Goal: Task Accomplishment & Management: Complete application form

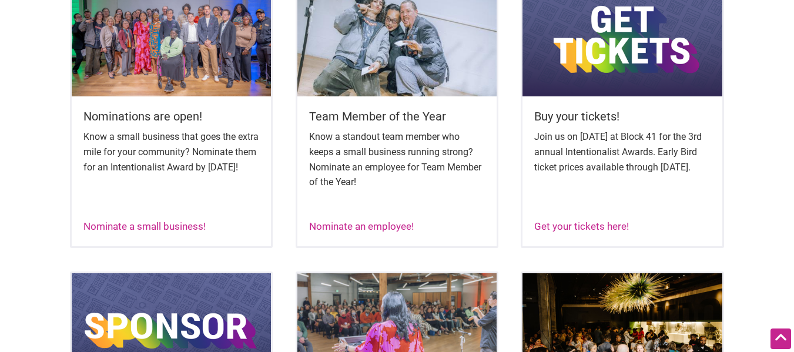
scroll to position [522, 0]
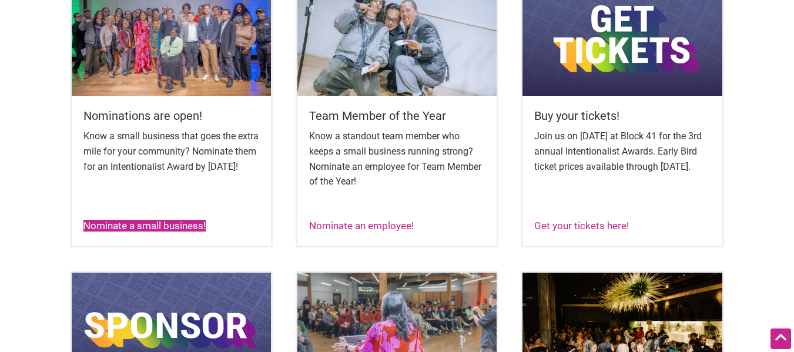
click at [138, 220] on link "Nominate a small business!" at bounding box center [144, 226] width 122 height 12
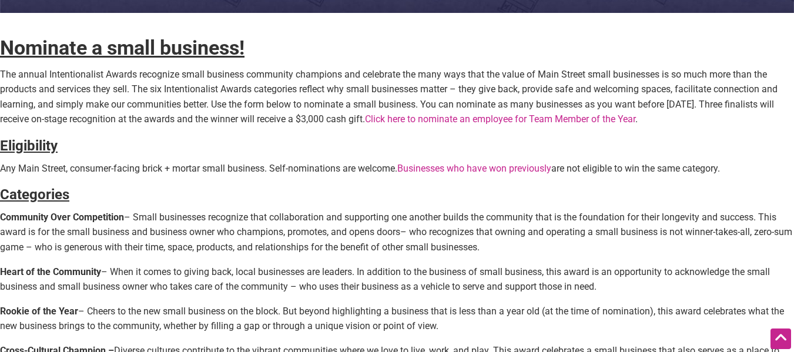
scroll to position [325, 0]
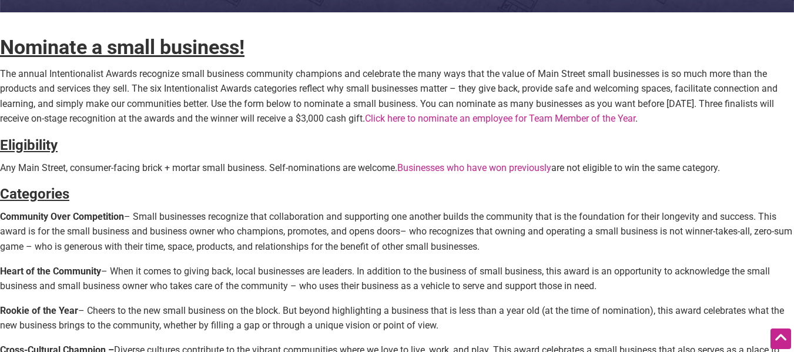
drag, startPoint x: 322, startPoint y: 108, endPoint x: 312, endPoint y: 111, distance: 11.0
click at [312, 111] on p "The annual Intentionalist Awards recognize small business community champions a…" at bounding box center [397, 96] width 794 height 60
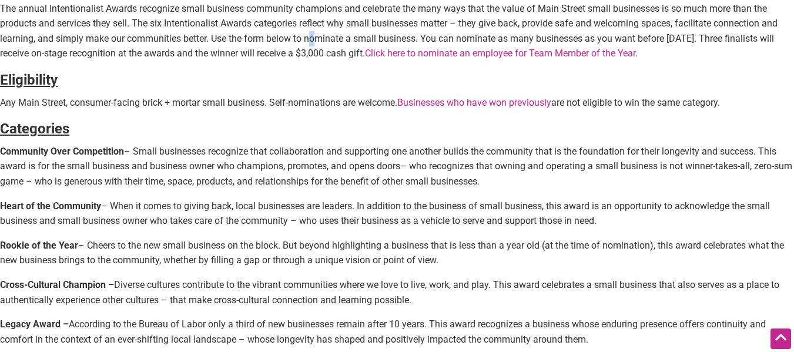
scroll to position [501, 0]
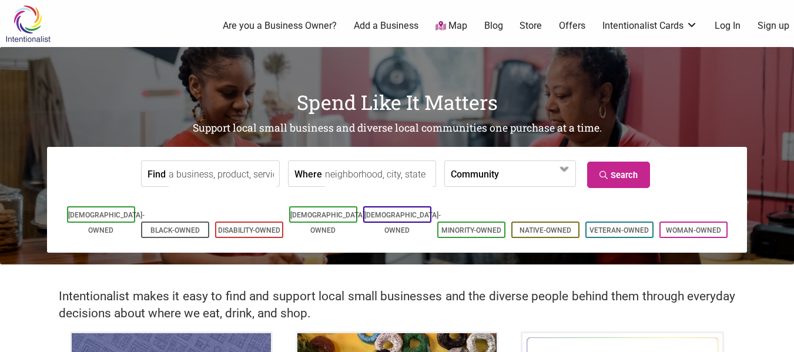
click at [723, 34] on div "0 Are you a Business Owner? Add a Business Map Blog Store Offers Intentionalist…" at bounding box center [443, 25] width 715 height 47
click at [723, 26] on link "Log In" at bounding box center [728, 25] width 26 height 13
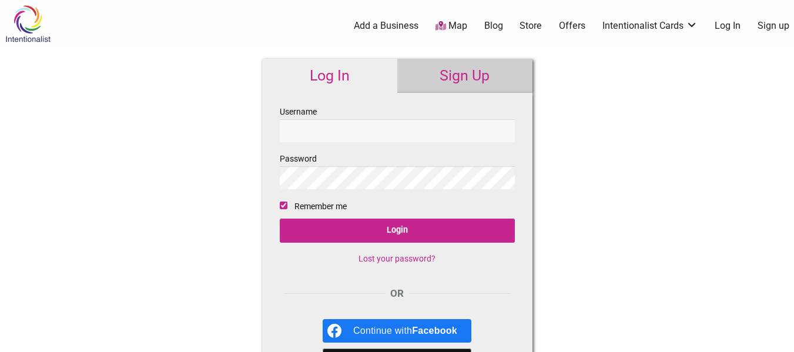
type input "marissawilson1215@gmail.com"
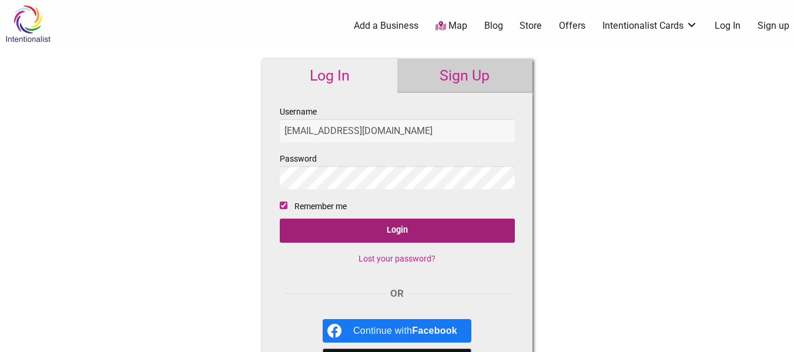
drag, startPoint x: 356, startPoint y: 212, endPoint x: 357, endPoint y: 226, distance: 14.7
click at [357, 223] on fieldset "Username marissawilson1215@gmail.com Password Remember me Login Lost your passw…" at bounding box center [397, 190] width 235 height 170
click at [358, 229] on input "Login" at bounding box center [397, 231] width 235 height 24
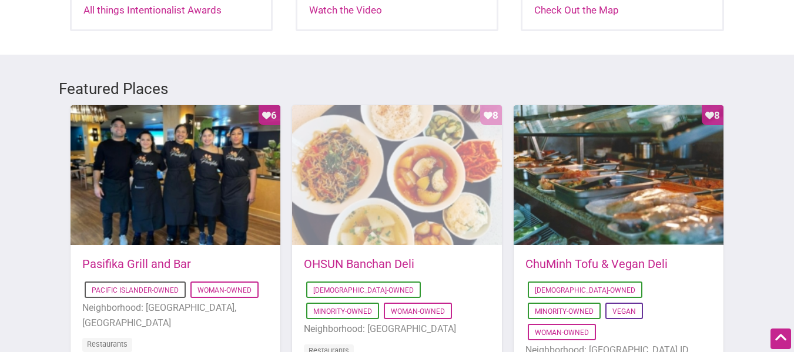
scroll to position [588, 0]
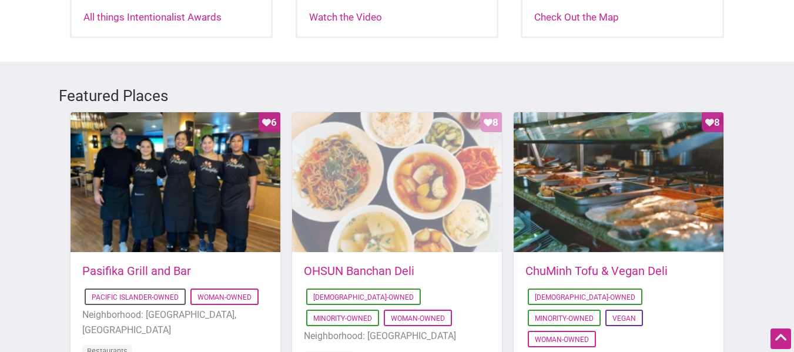
click at [494, 112] on div "Favorite Count 8" at bounding box center [397, 182] width 210 height 141
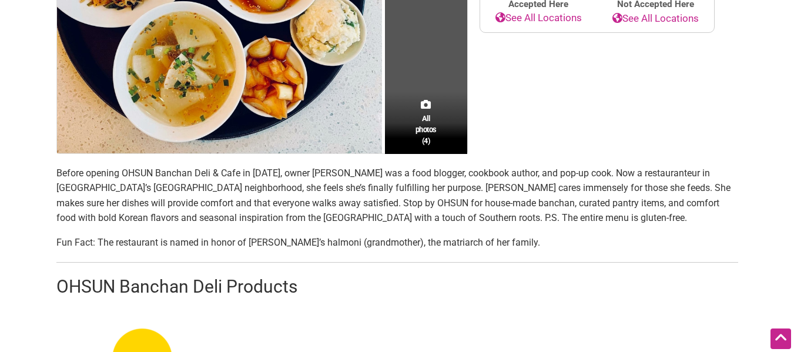
scroll to position [412, 0]
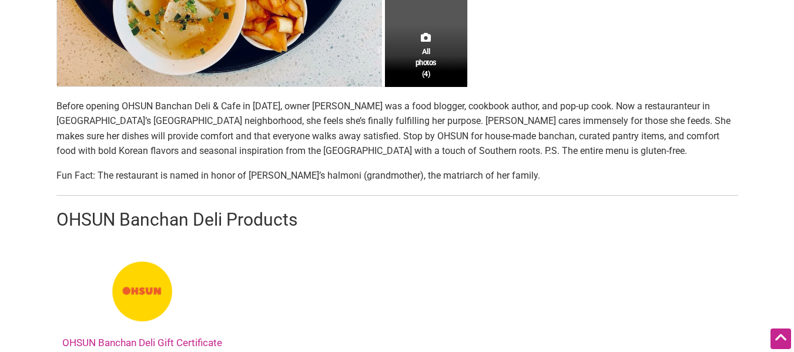
click at [202, 173] on p "Fun Fact: The restaurant is named in honor of [PERSON_NAME]’s halmoni (grandmot…" at bounding box center [397, 175] width 682 height 15
click at [202, 172] on p "Fun Fact: The restaurant is named in honor of [PERSON_NAME]’s halmoni (grandmot…" at bounding box center [397, 175] width 682 height 15
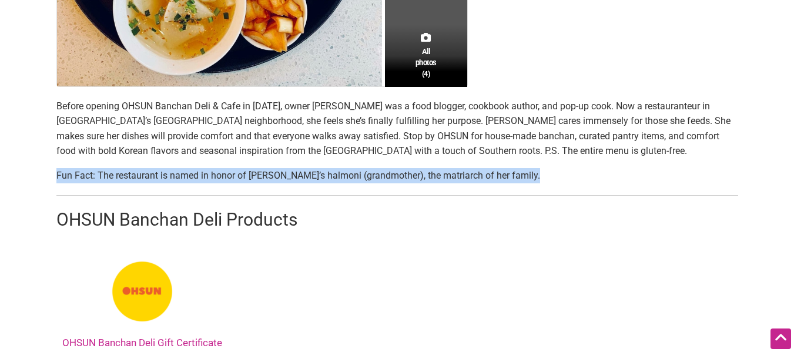
click at [202, 172] on p "Fun Fact: The restaurant is named in honor of [PERSON_NAME]’s halmoni (grandmot…" at bounding box center [397, 175] width 682 height 15
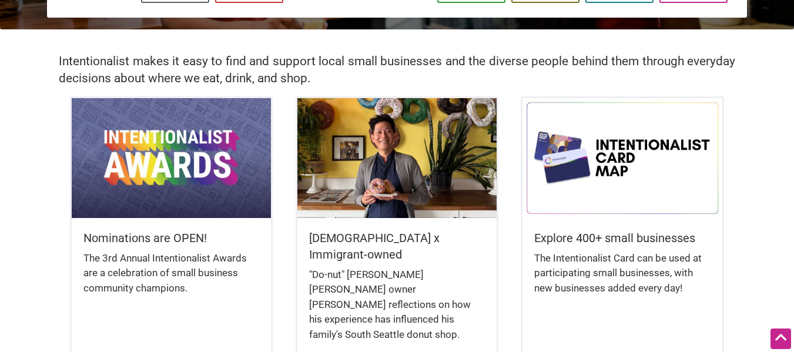
scroll to position [412, 0]
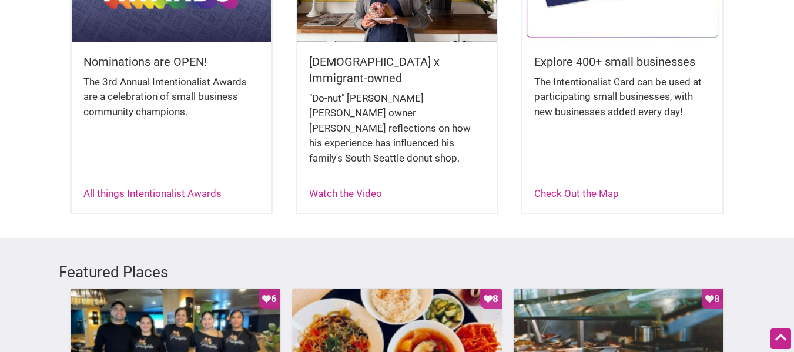
click at [194, 153] on div "Nominations are OPEN! The 3rd Annual Intentionalist Awards are a celebration of…" at bounding box center [171, 98] width 199 height 113
click at [186, 188] on link "All things Intentionalist Awards" at bounding box center [152, 194] width 138 height 12
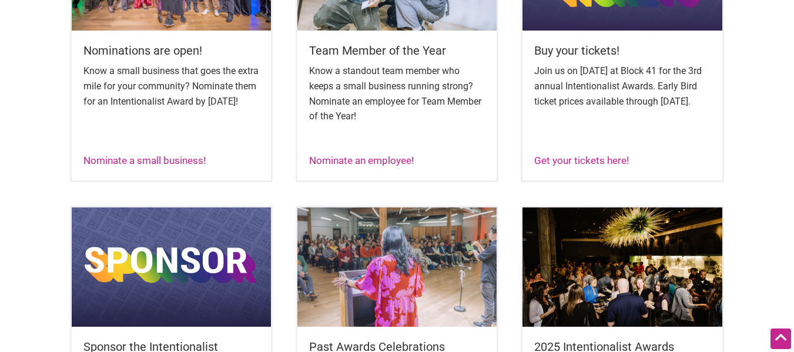
scroll to position [588, 0]
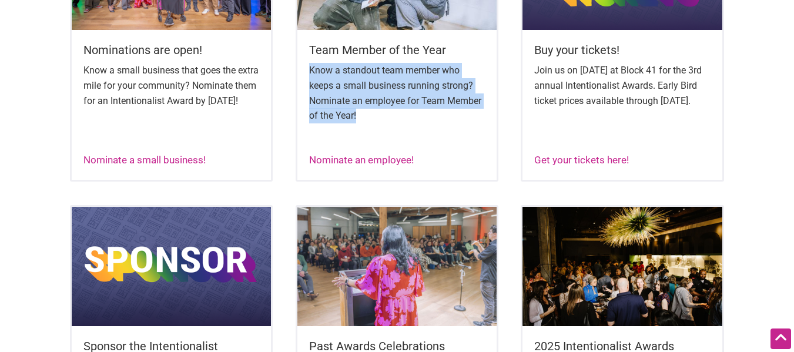
drag, startPoint x: 309, startPoint y: 64, endPoint x: 432, endPoint y: 110, distance: 131.1
click at [432, 110] on p "Know a standout team member who keeps a small business running strong? Nominate…" at bounding box center [397, 93] width 176 height 60
click at [456, 129] on div "Know a standout team member who keeps a small business running strong? Nominate…" at bounding box center [397, 103] width 176 height 81
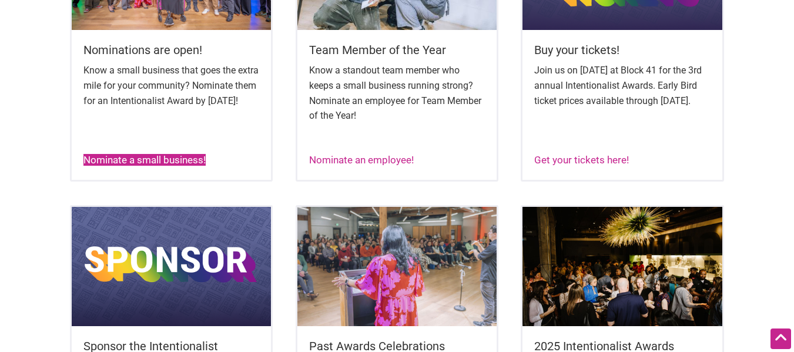
click at [159, 159] on link "Nominate a small business!" at bounding box center [144, 160] width 122 height 12
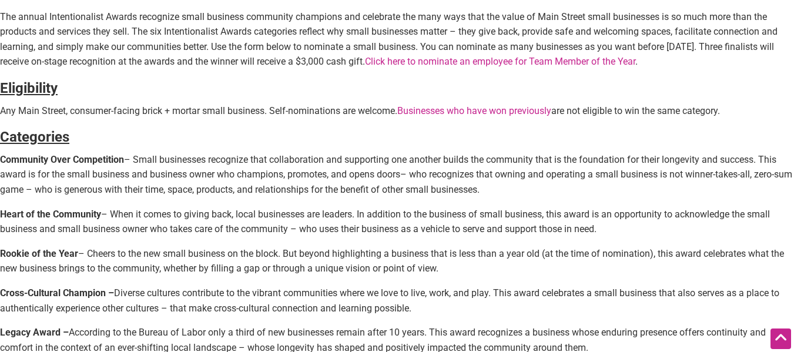
scroll to position [350, 0]
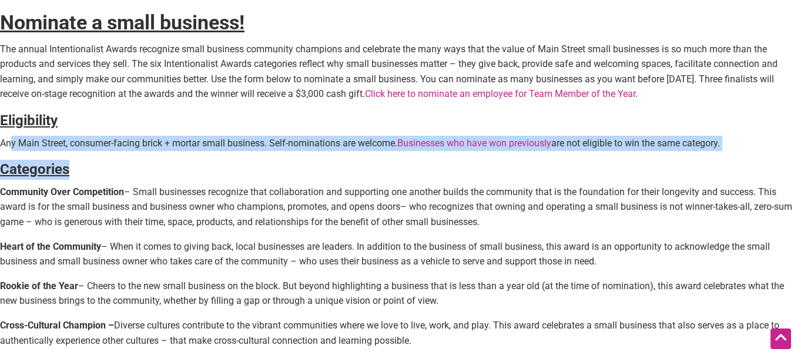
drag, startPoint x: 10, startPoint y: 138, endPoint x: 330, endPoint y: 162, distance: 321.3
click at [331, 161] on div "Nominate a small business! The annual Intentionalist Awards recognize small bus…" at bounding box center [397, 224] width 794 height 1031
click at [334, 166] on h4 "Categories" at bounding box center [397, 170] width 794 height 20
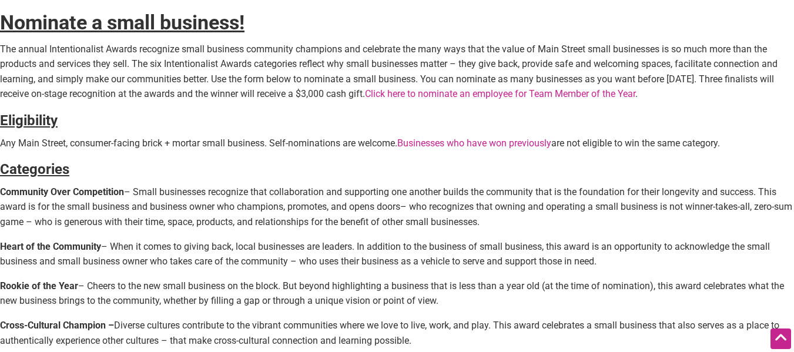
click at [453, 139] on link "Businesses who have won previously" at bounding box center [474, 143] width 154 height 11
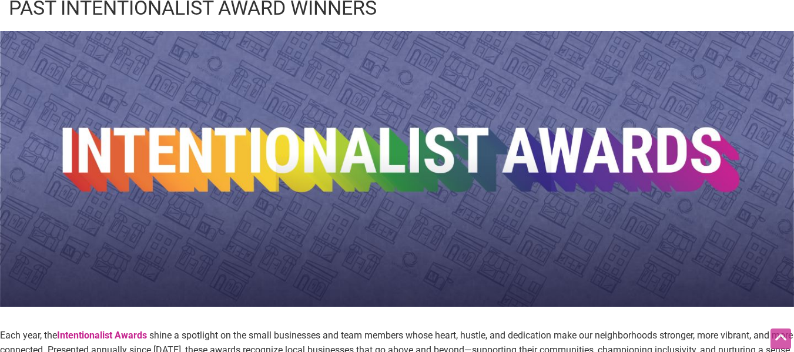
scroll to position [28, 0]
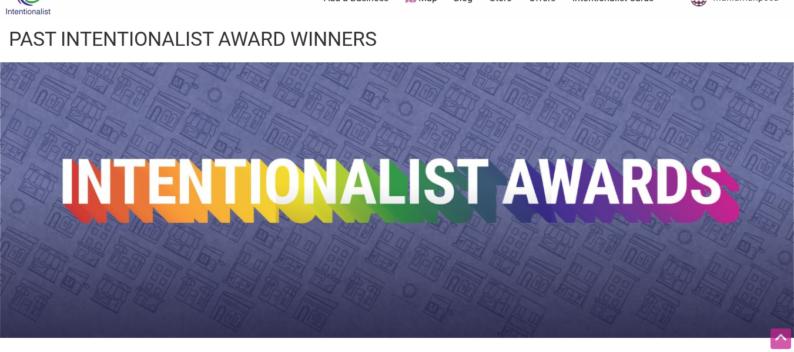
click at [143, 111] on img at bounding box center [397, 200] width 794 height 276
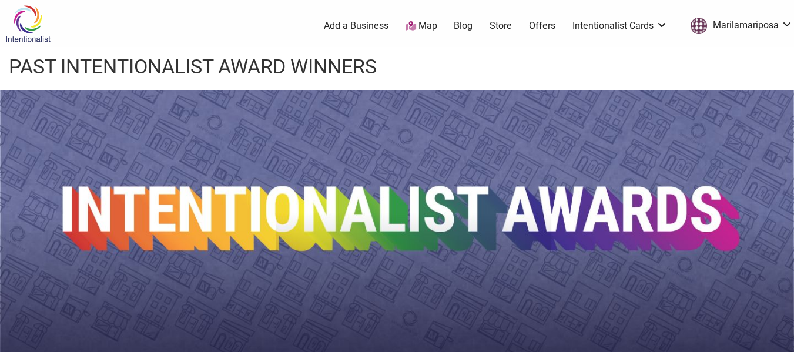
click at [41, 25] on img at bounding box center [28, 24] width 56 height 38
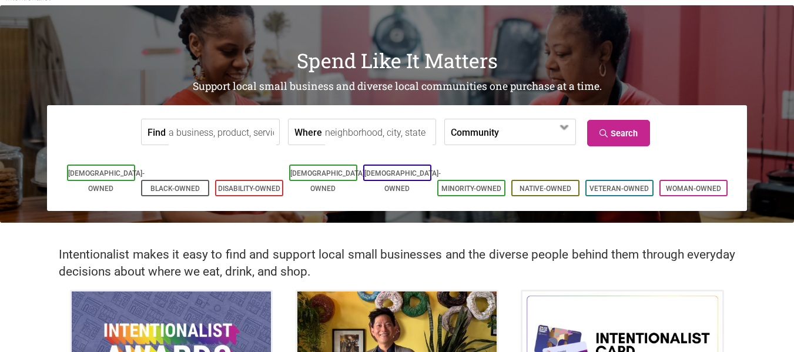
scroll to position [59, 0]
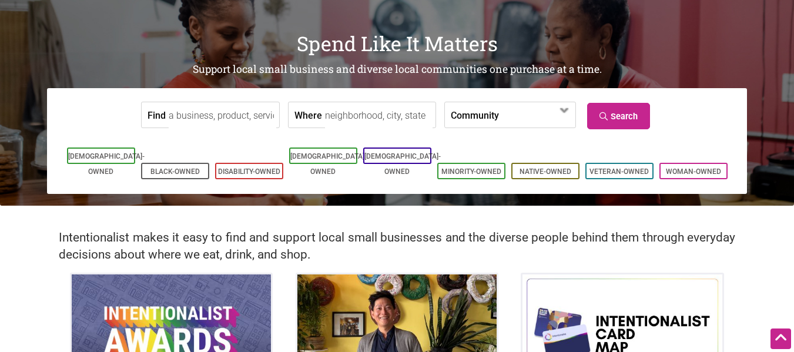
click at [224, 110] on input "Find" at bounding box center [223, 115] width 108 height 26
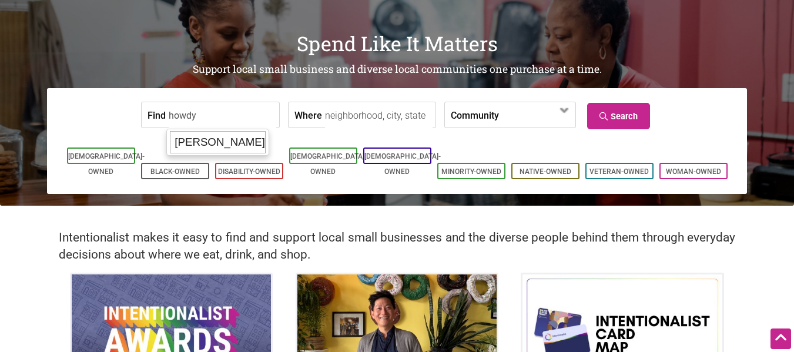
click at [199, 139] on div "[PERSON_NAME]" at bounding box center [218, 142] width 96 height 22
type input "[PERSON_NAME]"
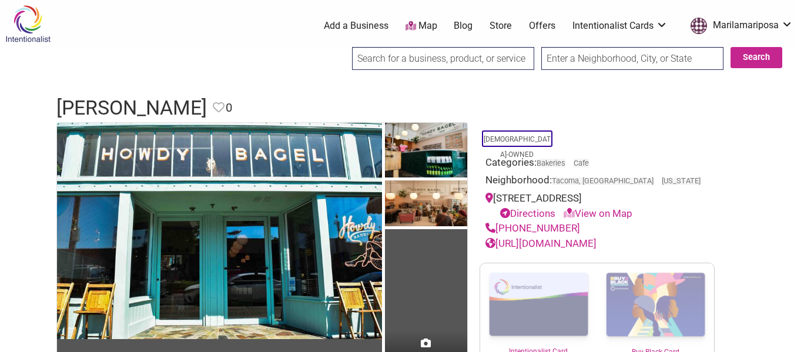
click at [350, 25] on link "Add a Business" at bounding box center [356, 25] width 65 height 13
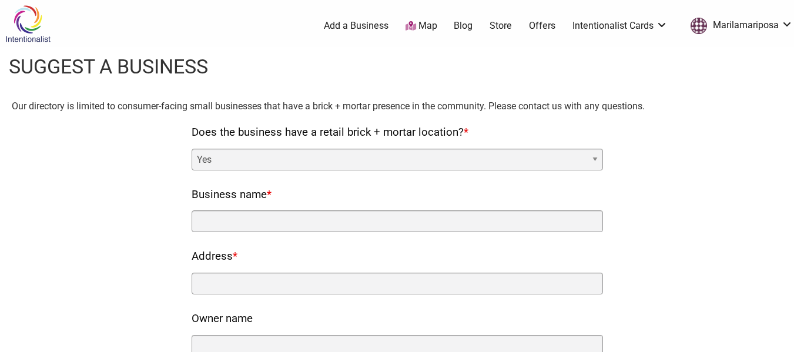
click at [250, 161] on select "Yes No" at bounding box center [398, 160] width 412 height 22
click at [192, 149] on select "Yes No" at bounding box center [398, 160] width 412 height 22
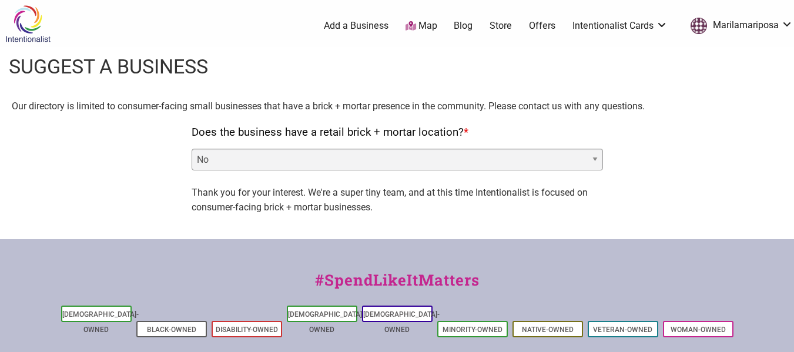
click at [234, 159] on select "Yes No" at bounding box center [398, 160] width 412 height 22
select select "yes"
click at [192, 149] on select "Yes No" at bounding box center [398, 160] width 412 height 22
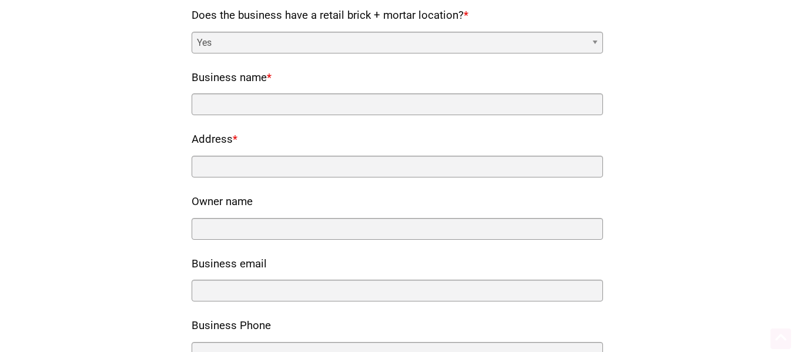
scroll to position [118, 0]
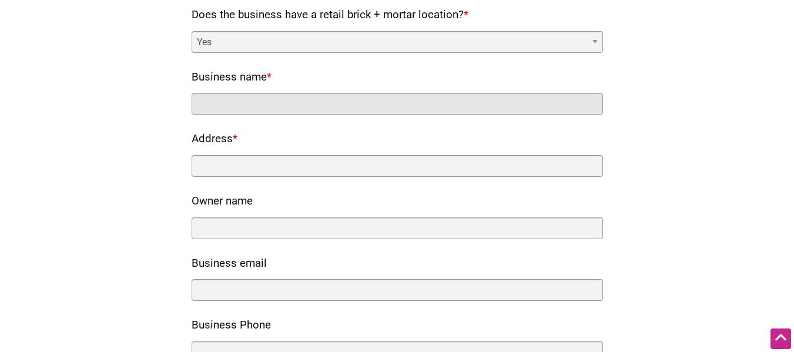
click at [250, 106] on input "Business name *" at bounding box center [398, 104] width 412 height 22
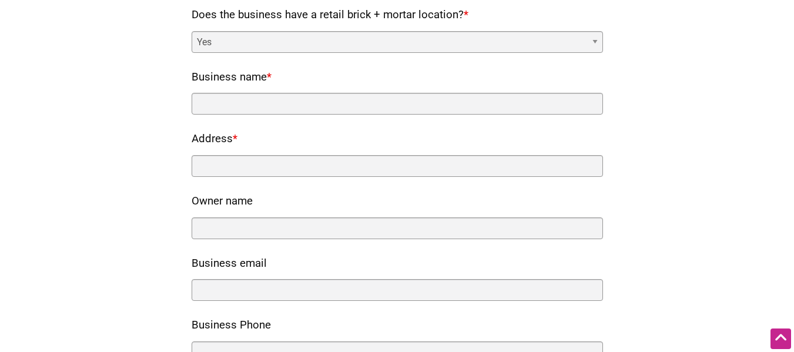
click at [141, 109] on div "Our directory is limited to consumer-facing small businesses that have a brick …" at bounding box center [397, 222] width 771 height 482
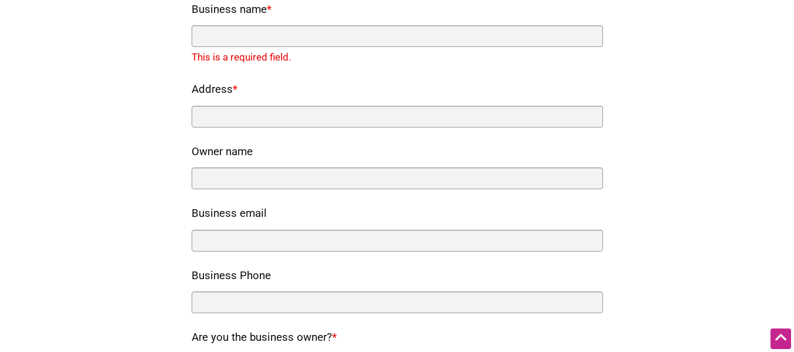
scroll to position [0, 0]
